Goal: Transaction & Acquisition: Purchase product/service

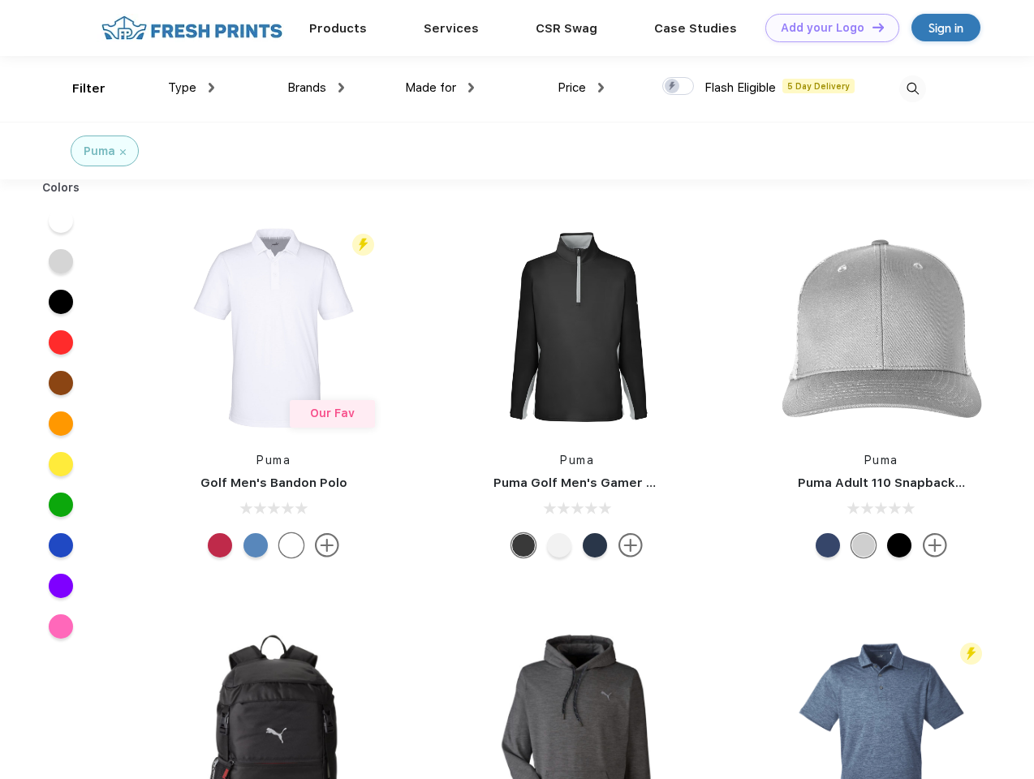
click at [826, 28] on link "Add your Logo Design Tool" at bounding box center [832, 28] width 134 height 28
click at [0, 0] on div "Design Tool" at bounding box center [0, 0] width 0 height 0
click at [871, 27] on link "Add your Logo Design Tool" at bounding box center [832, 28] width 134 height 28
click at [78, 88] on div "Filter" at bounding box center [88, 89] width 33 height 19
click at [191, 88] on span "Type" at bounding box center [182, 87] width 28 height 15
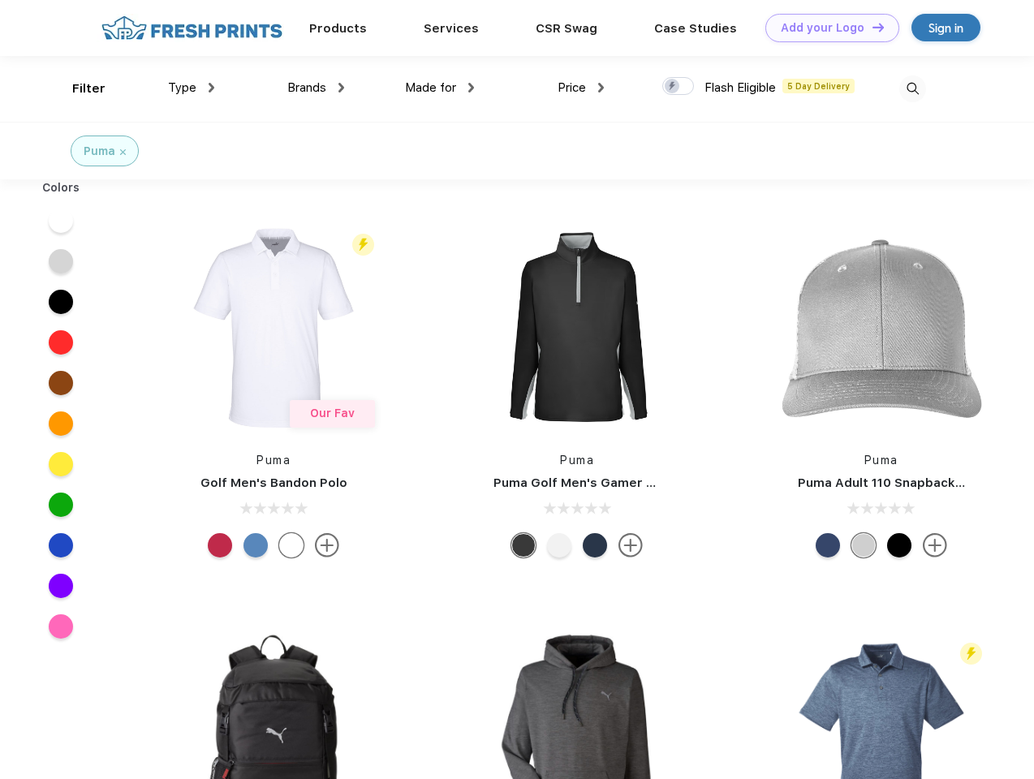
click at [316, 88] on span "Brands" at bounding box center [306, 87] width 39 height 15
click at [440, 88] on span "Made for" at bounding box center [430, 87] width 51 height 15
click at [581, 88] on span "Price" at bounding box center [571, 87] width 28 height 15
click at [678, 87] on div at bounding box center [678, 86] width 32 height 18
click at [673, 87] on input "checkbox" at bounding box center [667, 81] width 11 height 11
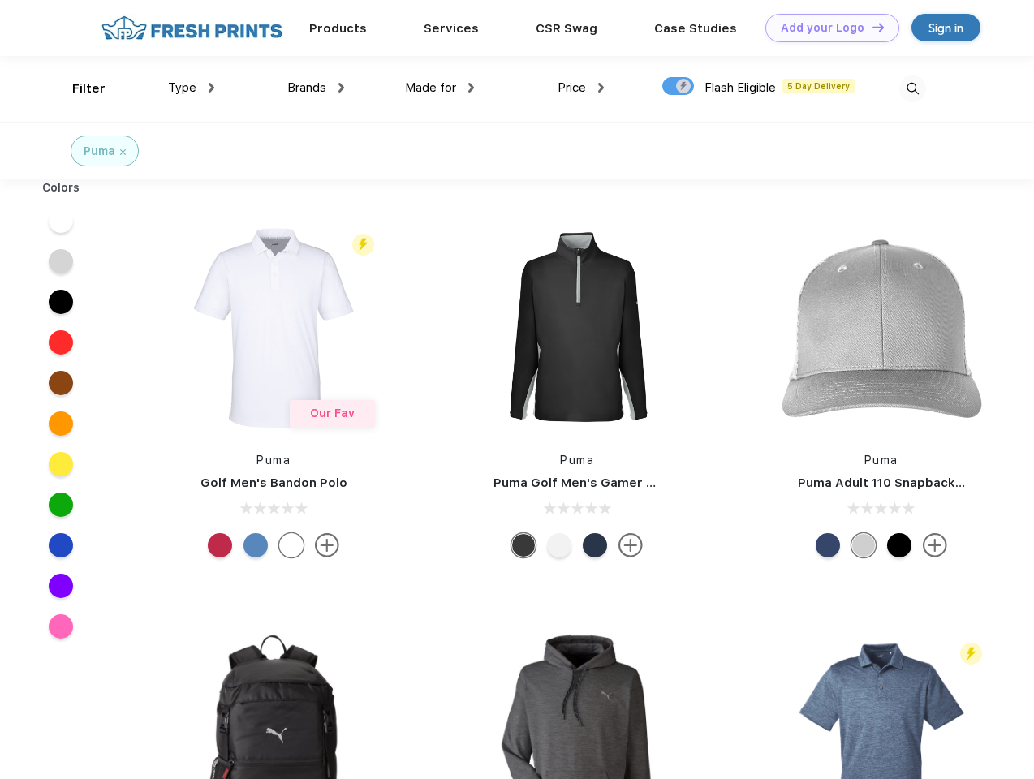
click at [912, 88] on img at bounding box center [912, 88] width 27 height 27
